Goal: Transaction & Acquisition: Purchase product/service

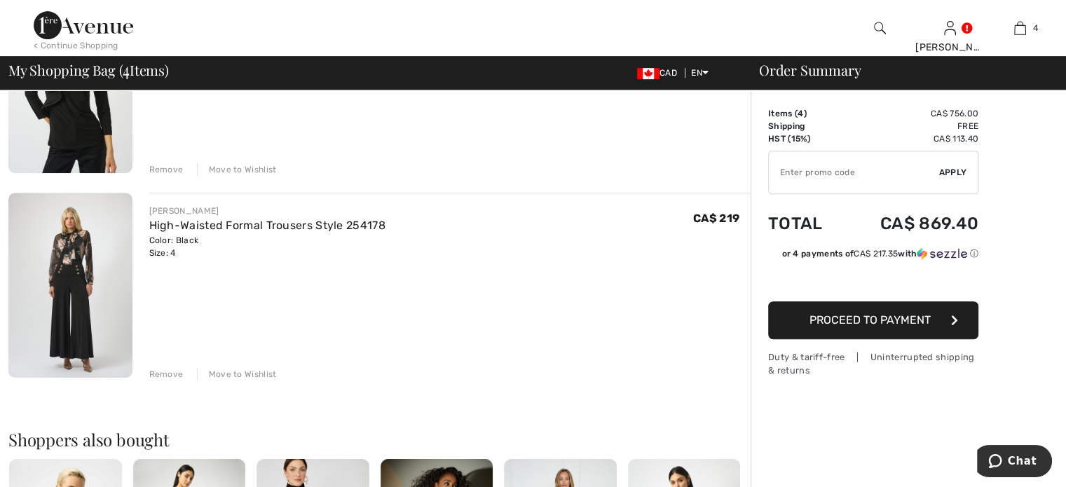
scroll to position [698, 0]
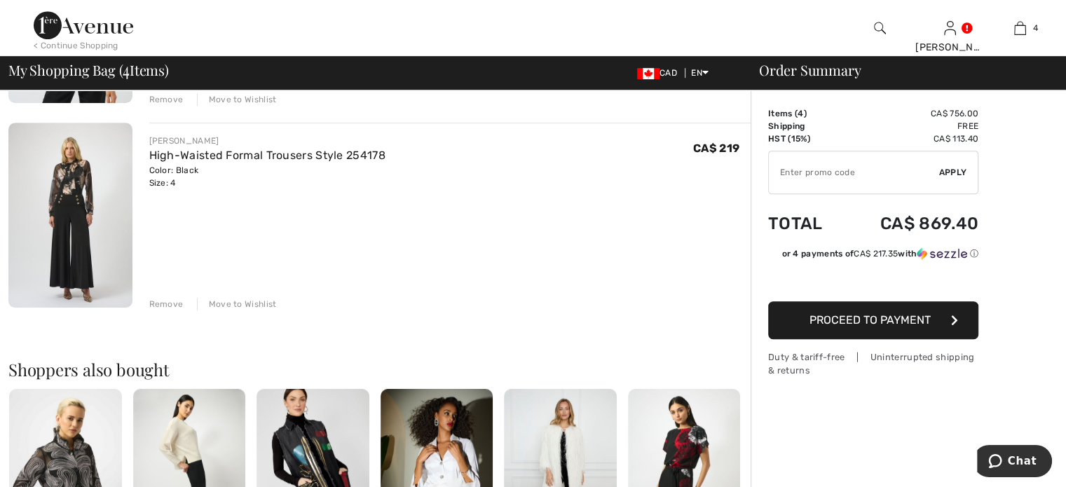
click at [182, 310] on div "Remove" at bounding box center [166, 304] width 34 height 13
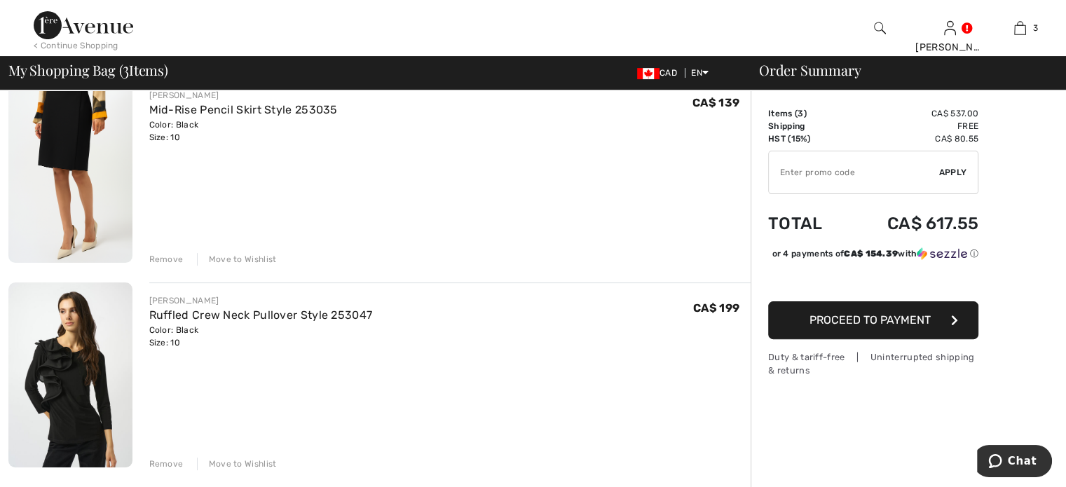
scroll to position [418, 0]
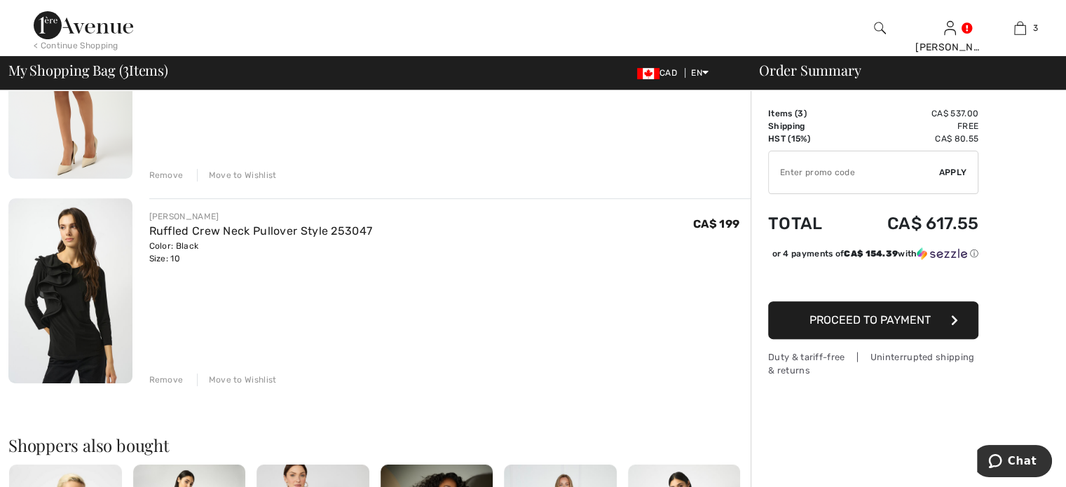
click at [182, 386] on div "Remove" at bounding box center [166, 380] width 34 height 13
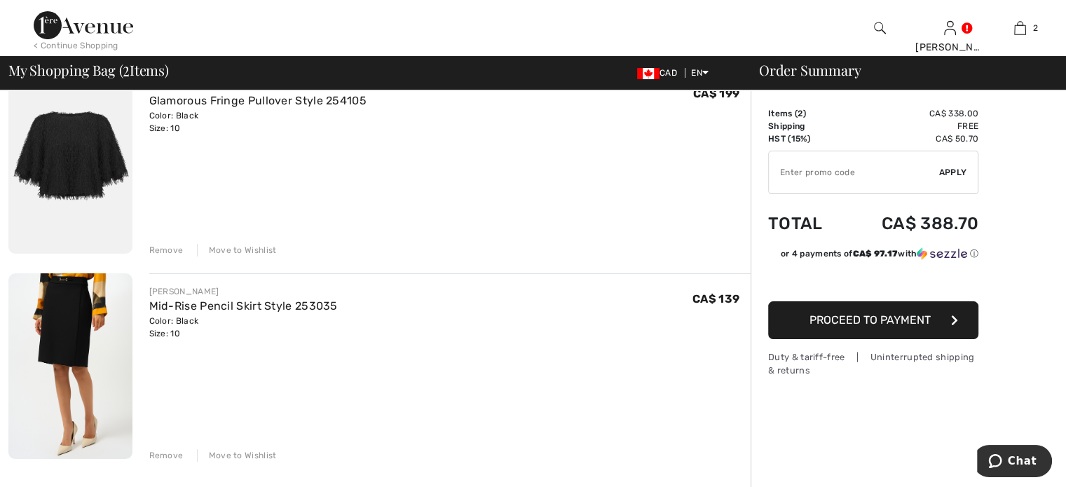
scroll to position [67, 0]
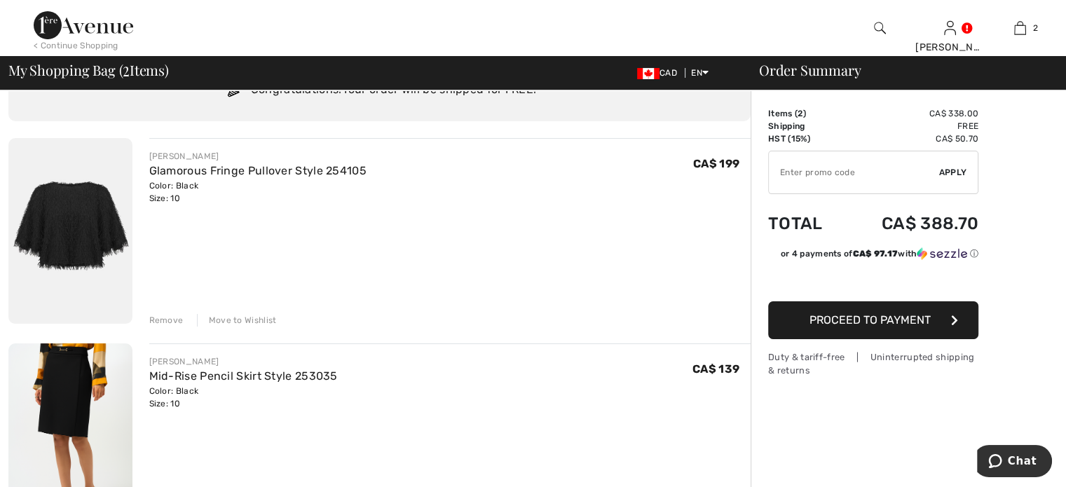
click at [182, 327] on div "Remove" at bounding box center [166, 320] width 34 height 13
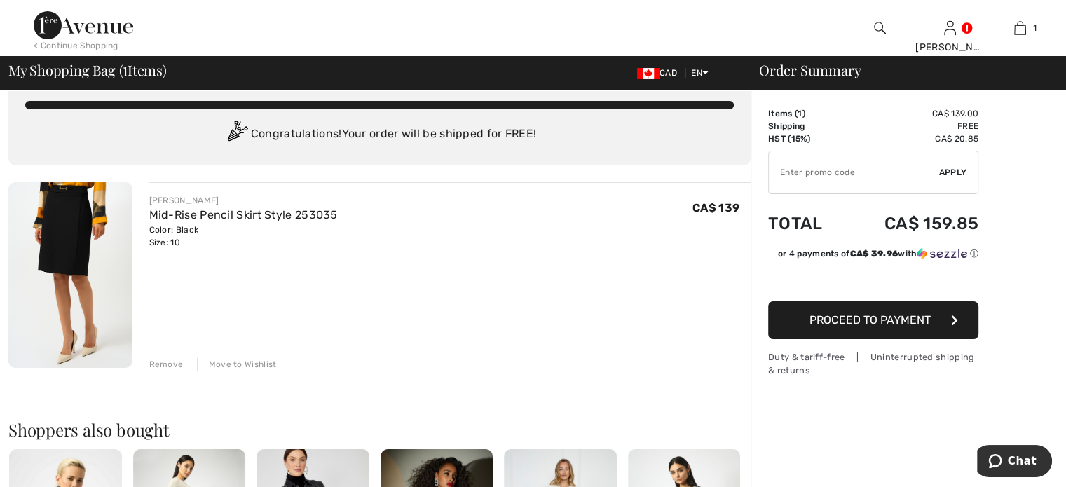
scroll to position [0, 0]
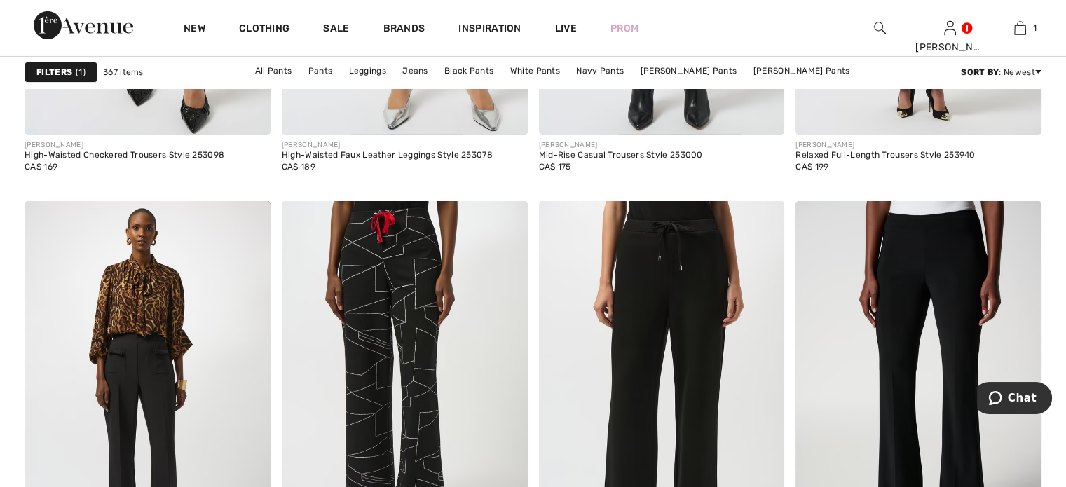
scroll to position [4556, 0]
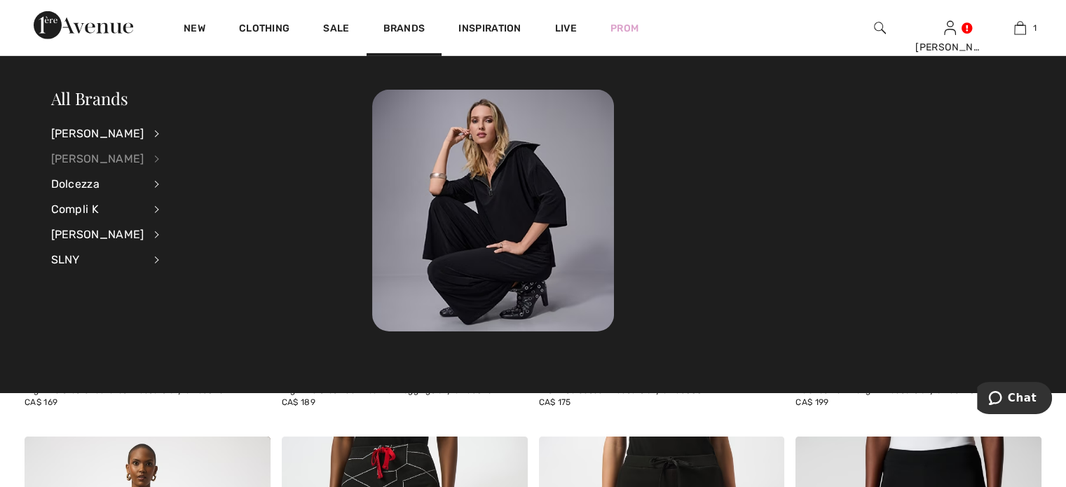
click at [88, 163] on div "[PERSON_NAME]" at bounding box center [97, 158] width 93 height 25
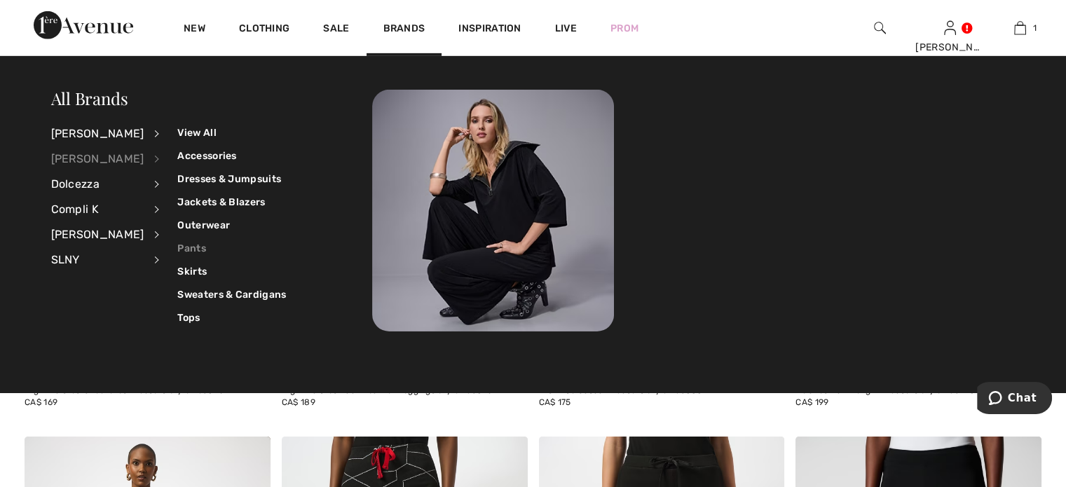
click at [208, 246] on link "Pants" at bounding box center [231, 248] width 109 height 23
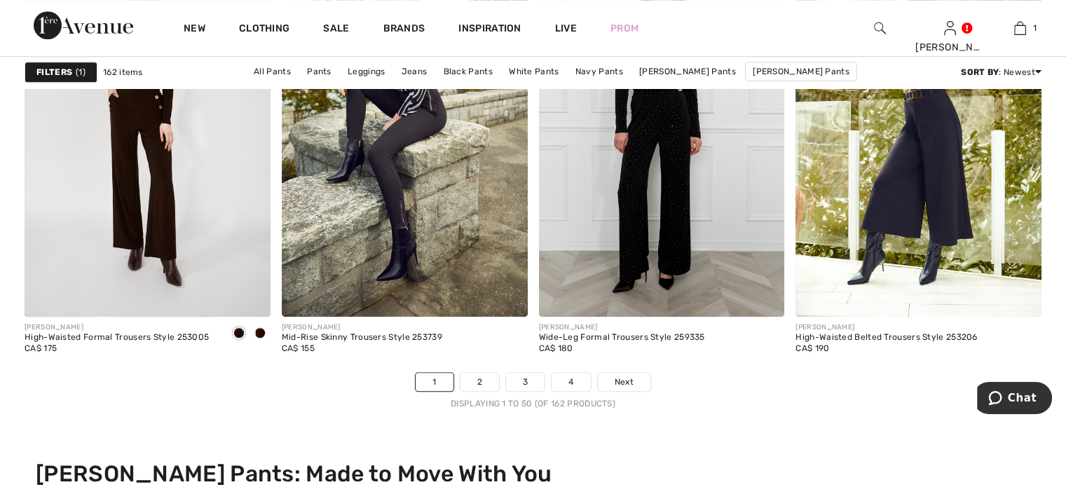
scroll to position [6588, 0]
